Goal: Task Accomplishment & Management: Use online tool/utility

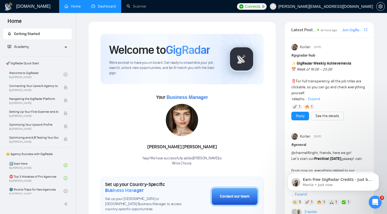
click at [105, 5] on link "Dashboard" at bounding box center [103, 6] width 24 height 5
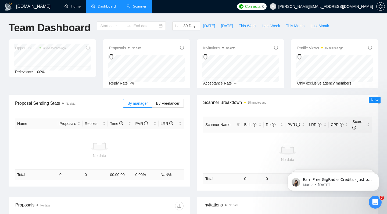
type input "[DATE]"
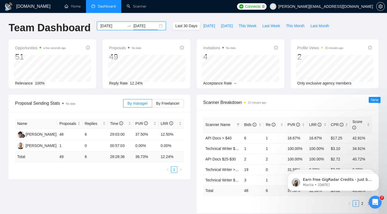
click at [137, 26] on input "[DATE]" at bounding box center [145, 26] width 24 height 6
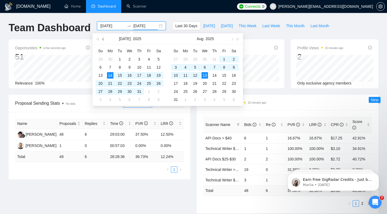
click at [105, 39] on button "button" at bounding box center [104, 38] width 6 height 11
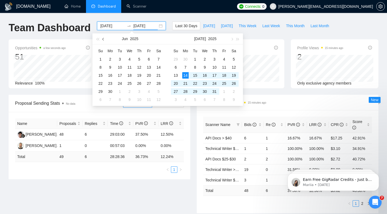
click at [105, 39] on button "button" at bounding box center [104, 38] width 6 height 11
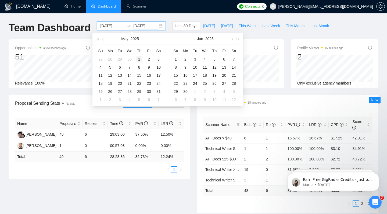
type input "[DATE]"
click at [141, 59] on div "1" at bounding box center [139, 59] width 6 height 6
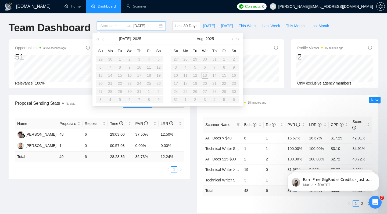
click at [117, 25] on input at bounding box center [112, 26] width 24 height 6
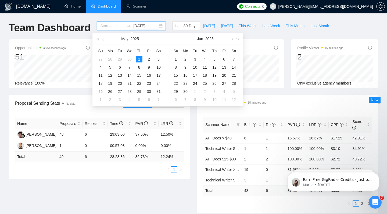
click at [139, 25] on input "[DATE]" at bounding box center [145, 26] width 24 height 6
click at [138, 25] on input "[DATE]" at bounding box center [145, 26] width 24 height 6
click at [110, 27] on input at bounding box center [112, 26] width 24 height 6
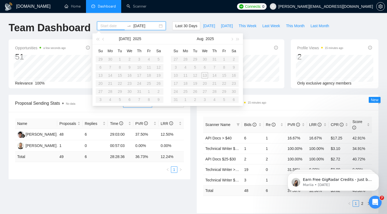
paste input "[DATE]"
type input "[DATE]"
click at [143, 25] on input "[DATE]" at bounding box center [145, 26] width 24 height 6
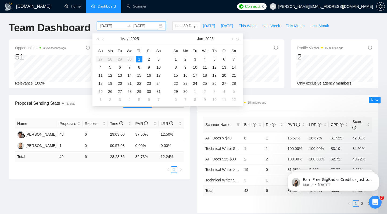
click at [143, 25] on input "[DATE]" at bounding box center [145, 26] width 24 height 6
type input "[DATE]"
click at [157, 91] on div "31" at bounding box center [158, 91] width 6 height 6
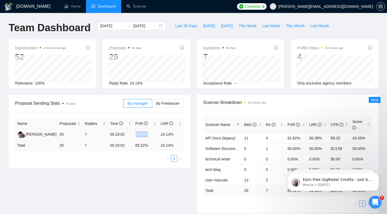
drag, startPoint x: 135, startPoint y: 135, endPoint x: 148, endPoint y: 135, distance: 12.6
click at [148, 135] on td "65.52%" at bounding box center [145, 134] width 25 height 11
drag, startPoint x: 140, startPoint y: 156, endPoint x: 137, endPoint y: 140, distance: 16.9
click at [140, 156] on ul "1" at bounding box center [99, 158] width 169 height 6
click at [113, 25] on input "[DATE]" at bounding box center [112, 26] width 24 height 6
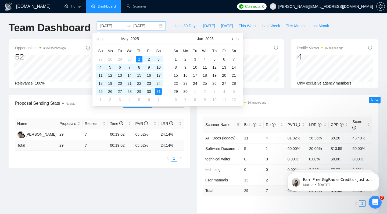
click at [231, 37] on button "button" at bounding box center [232, 38] width 6 height 11
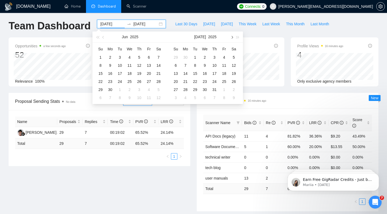
scroll to position [2, 0]
type input "[DATE]"
click at [194, 55] on div "1" at bounding box center [195, 56] width 6 height 6
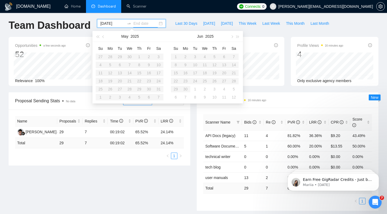
scroll to position [3, 0]
click at [232, 37] on button "button" at bounding box center [232, 36] width 6 height 11
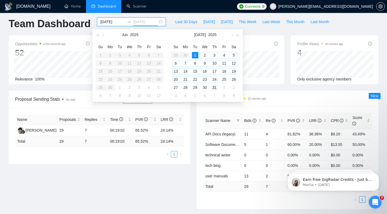
type input "[DATE]"
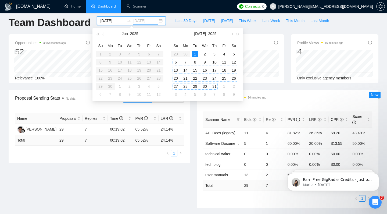
click at [213, 87] on div "31" at bounding box center [214, 86] width 6 height 6
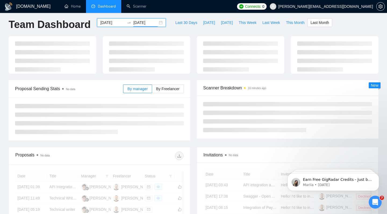
scroll to position [1, 0]
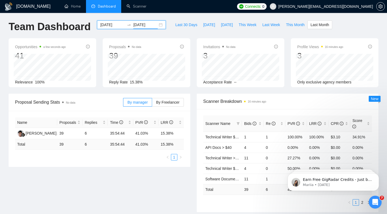
click at [110, 24] on input "[DATE]" at bounding box center [112, 25] width 24 height 6
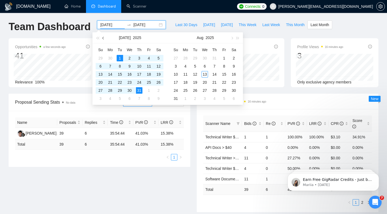
click at [103, 39] on button "button" at bounding box center [104, 37] width 6 height 11
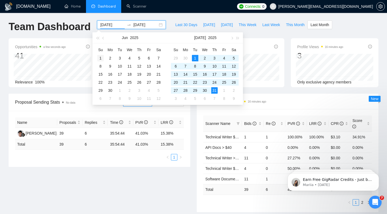
type input "[DATE]"
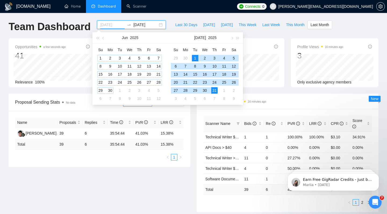
click at [98, 58] on div "1" at bounding box center [100, 58] width 6 height 6
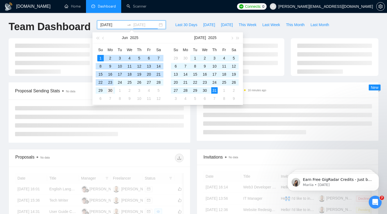
type input "[DATE]"
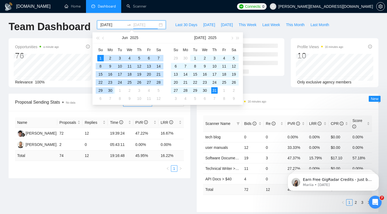
click at [112, 88] on div "30" at bounding box center [110, 90] width 6 height 6
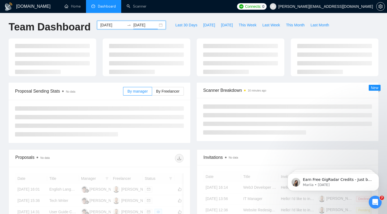
scroll to position [1, 0]
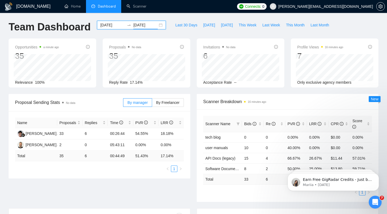
click at [107, 26] on input "[DATE]" at bounding box center [112, 25] width 24 height 6
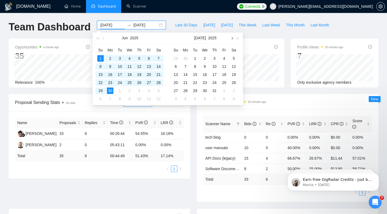
click at [231, 37] on button "button" at bounding box center [232, 38] width 6 height 11
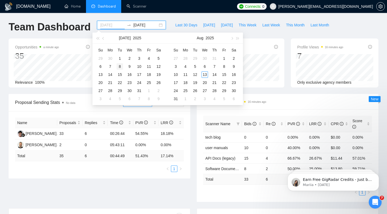
type input "[DATE]"
click at [122, 67] on div "8" at bounding box center [120, 66] width 6 height 6
click at [195, 67] on div "8" at bounding box center [195, 66] width 6 height 6
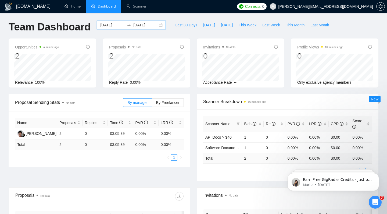
scroll to position [1, 0]
click at [149, 22] on div "[DATE] [DATE]" at bounding box center [131, 25] width 69 height 9
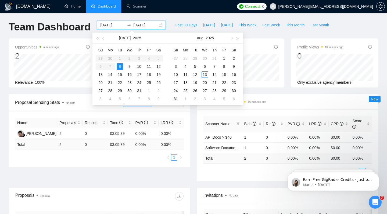
click at [151, 25] on input "[DATE]" at bounding box center [145, 25] width 24 height 6
type input "[DATE]"
click at [223, 65] on div "8" at bounding box center [224, 66] width 6 height 6
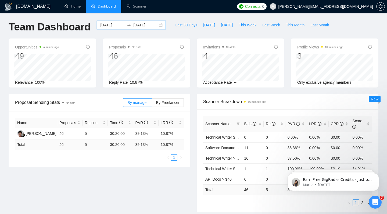
click at [199, 8] on ul "Home Dashboard Scanner" at bounding box center [145, 6] width 178 height 13
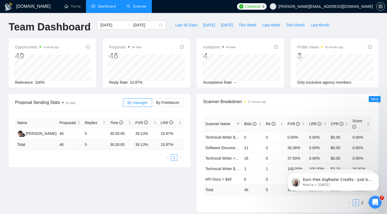
click at [141, 9] on link "Scanner" at bounding box center [137, 6] width 20 height 5
